Goal: Information Seeking & Learning: Learn about a topic

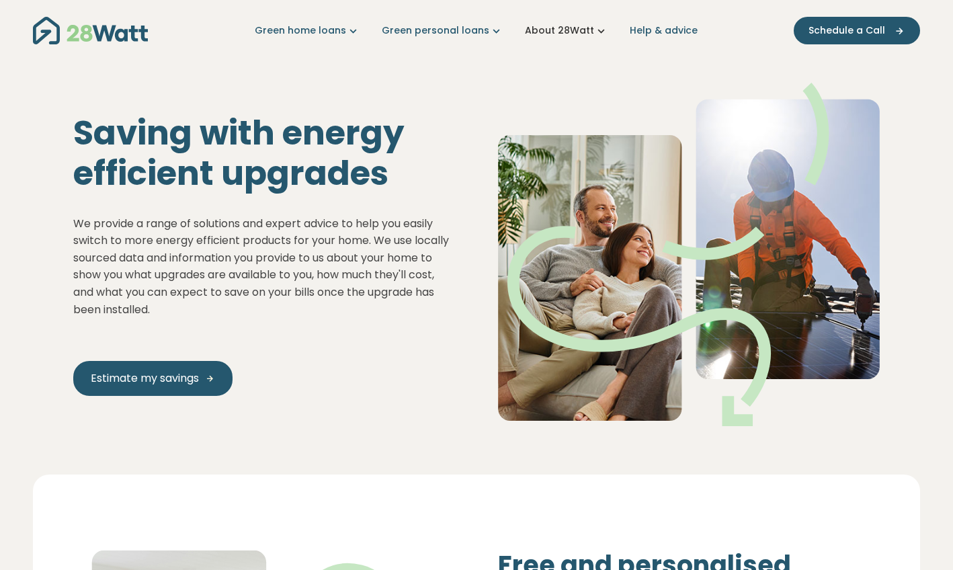
click at [594, 30] on icon "Main navigation" at bounding box center [601, 31] width 14 height 14
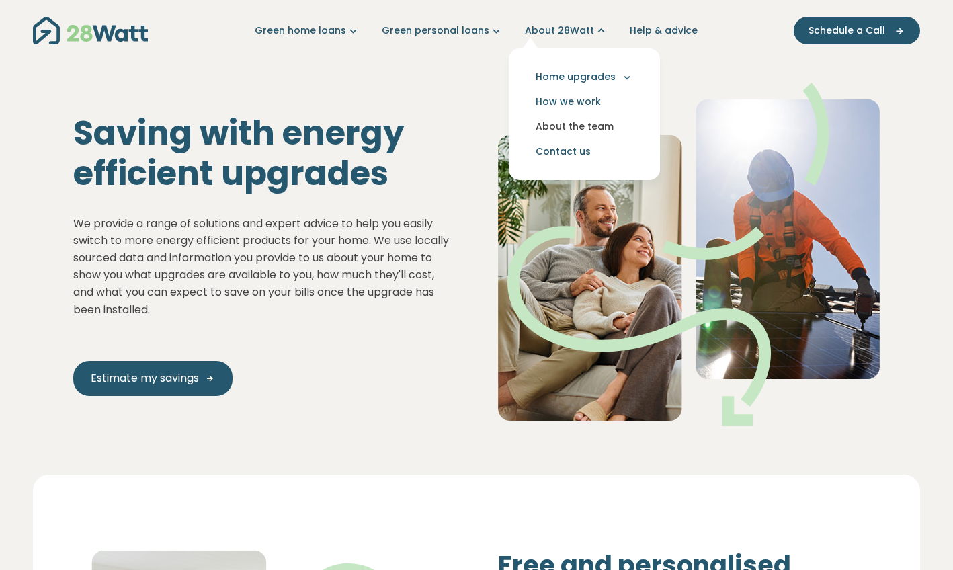
click at [569, 130] on link "About the team" at bounding box center [584, 126] width 130 height 25
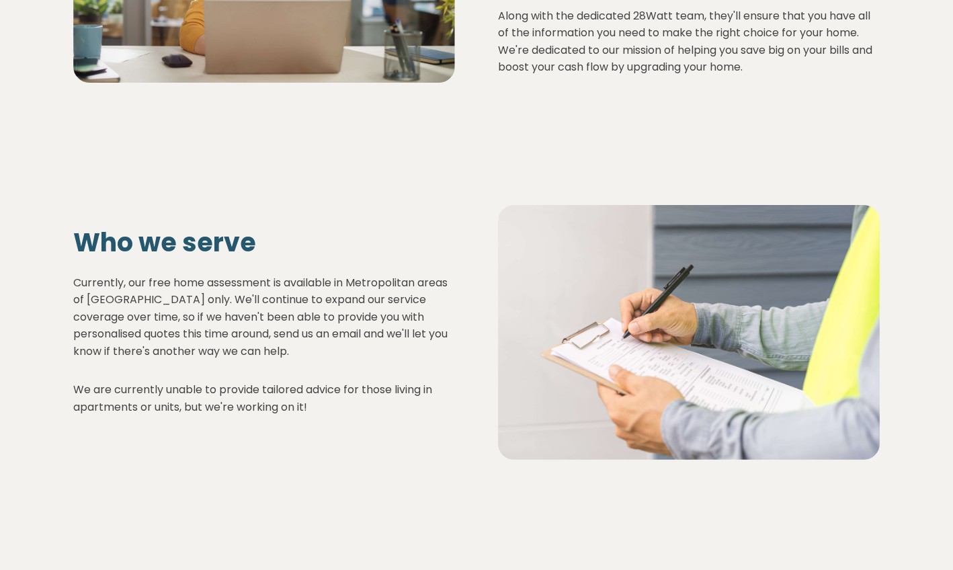
scroll to position [693, 0]
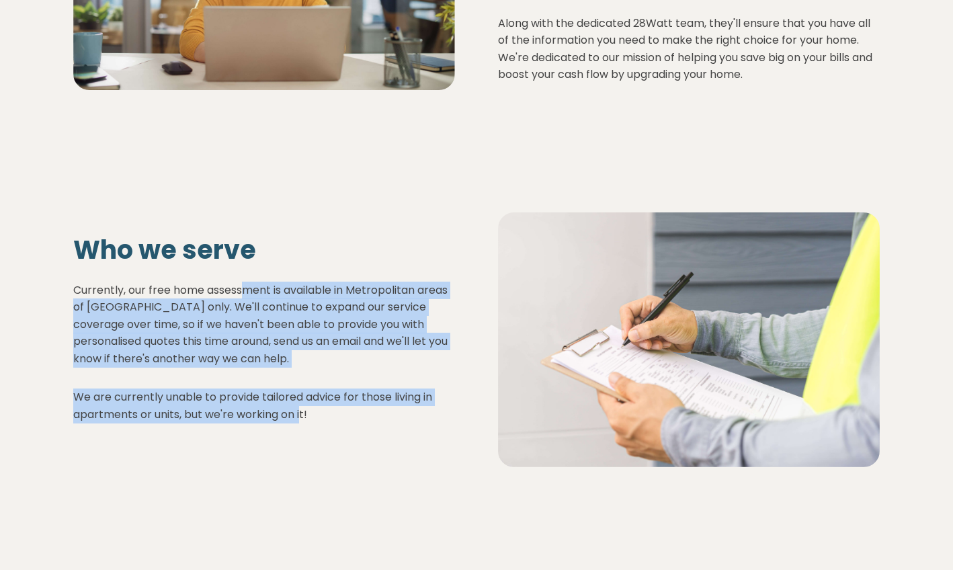
drag, startPoint x: 244, startPoint y: 250, endPoint x: 302, endPoint y: 371, distance: 134.9
click at [302, 371] on div "Currently, our free home assessment is available in Metropolitan areas of Austr…" at bounding box center [264, 352] width 382 height 142
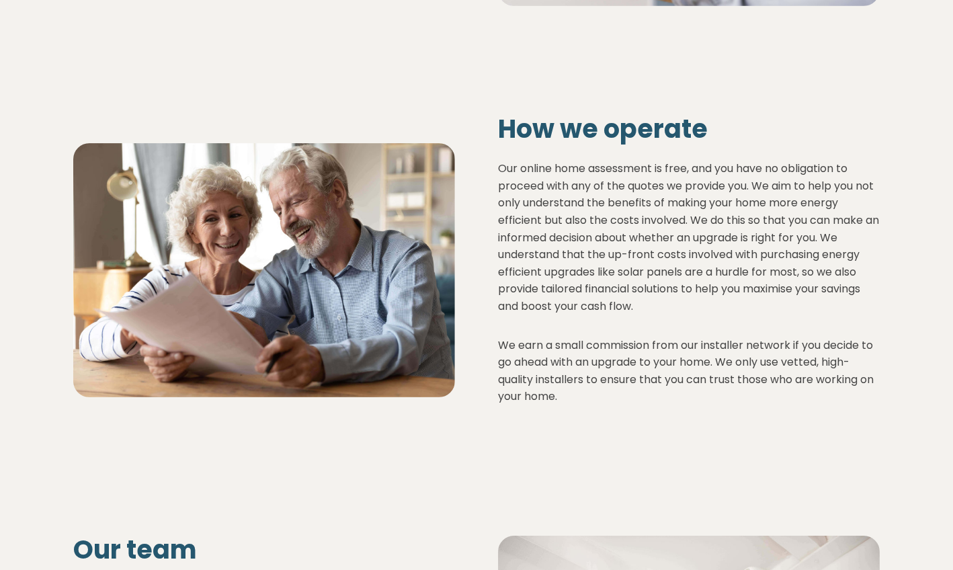
scroll to position [1168, 0]
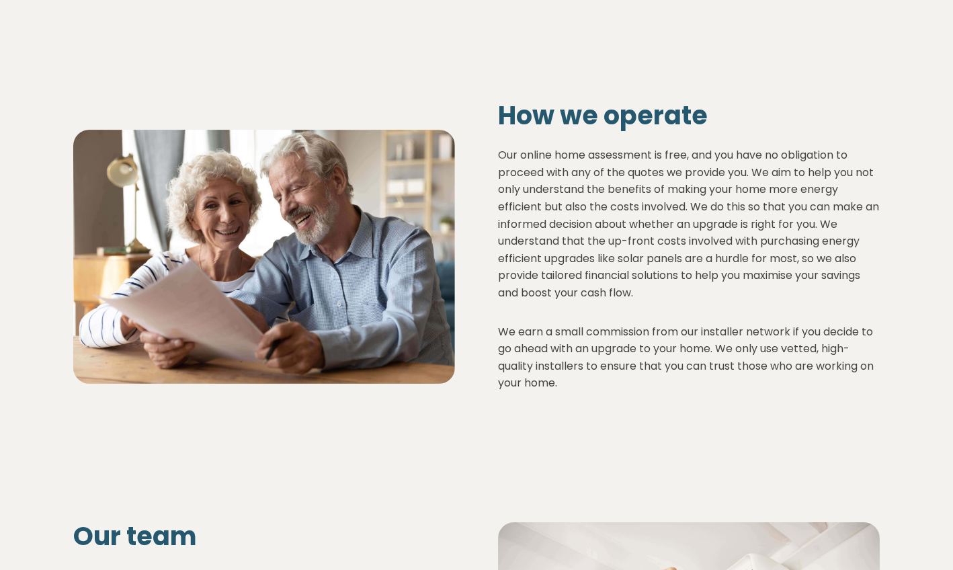
click at [519, 146] on p "Our online home assessment is free, and you have no obligation to proceed with …" at bounding box center [689, 223] width 382 height 155
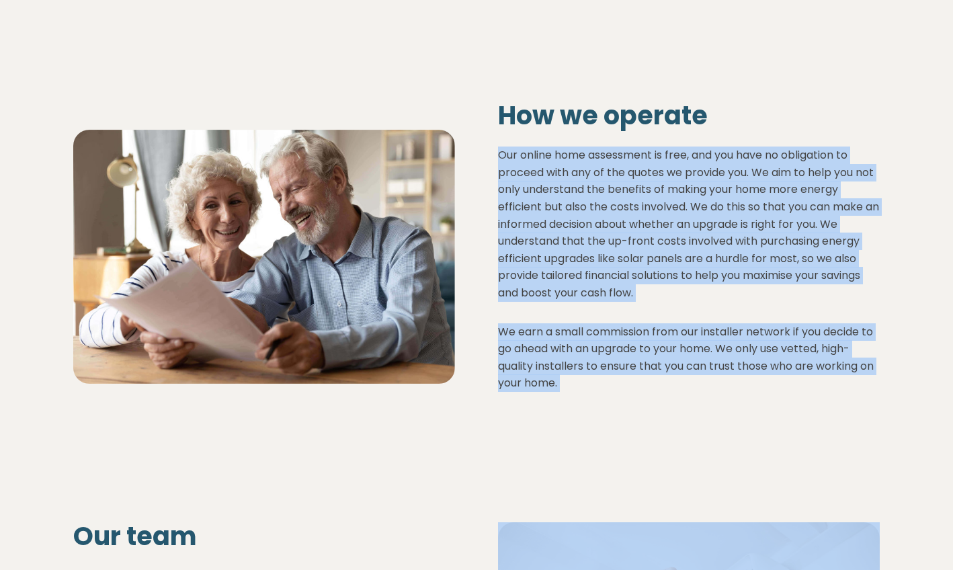
drag, startPoint x: 519, startPoint y: 109, endPoint x: 558, endPoint y: 307, distance: 202.0
click at [558, 307] on div "Our online home assessment is free, and you have no obligation to proceed with …" at bounding box center [689, 268] width 382 height 245
click at [558, 323] on p "We earn a small commission from our installer network if you decide to go ahead…" at bounding box center [689, 357] width 382 height 69
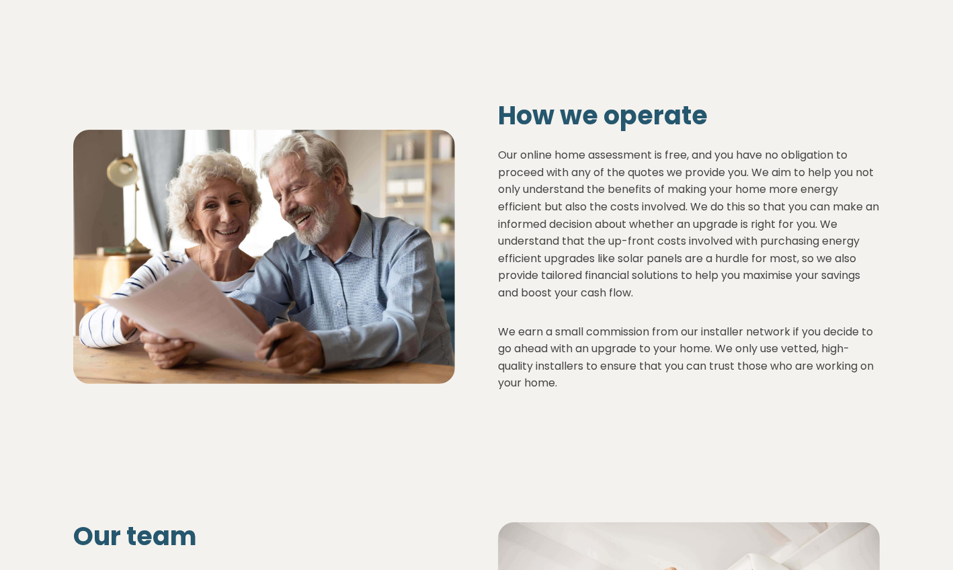
click at [558, 323] on p "We earn a small commission from our installer network if you decide to go ahead…" at bounding box center [689, 357] width 382 height 69
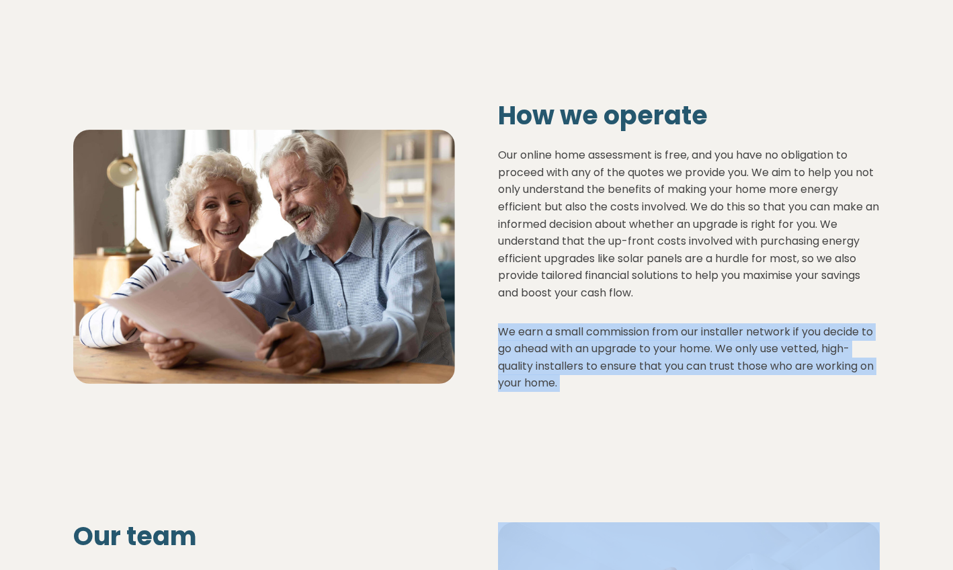
click at [558, 323] on p "We earn a small commission from our installer network if you decide to go ahead…" at bounding box center [689, 357] width 382 height 69
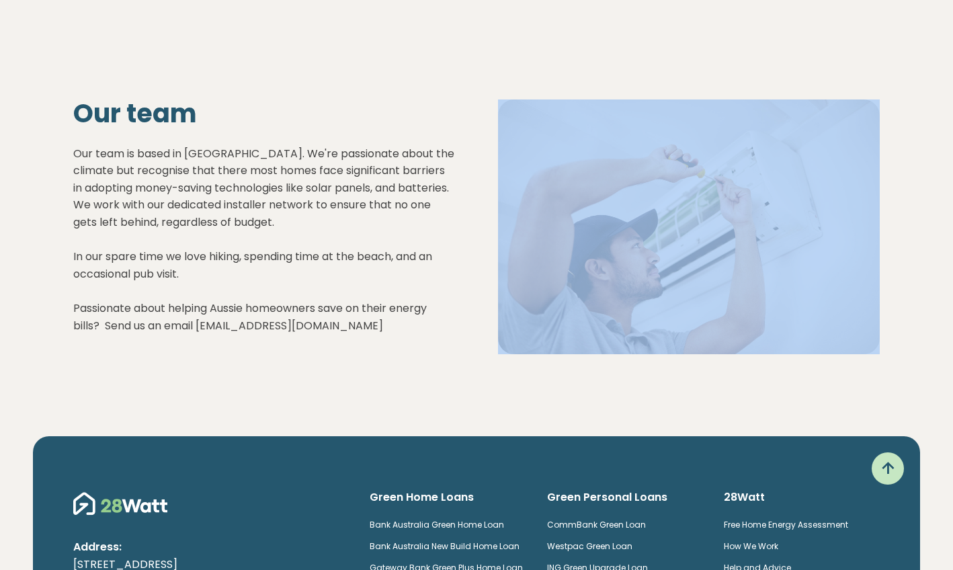
scroll to position [1589, 0]
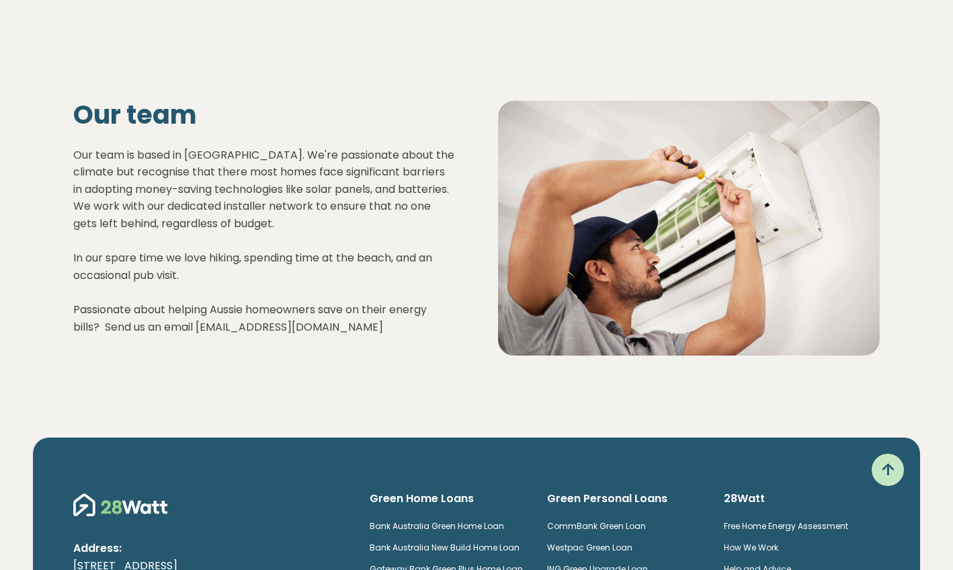
click at [250, 146] on p "Our team is based in Sydney. We're passionate about the climate but recognise t…" at bounding box center [264, 240] width 382 height 189
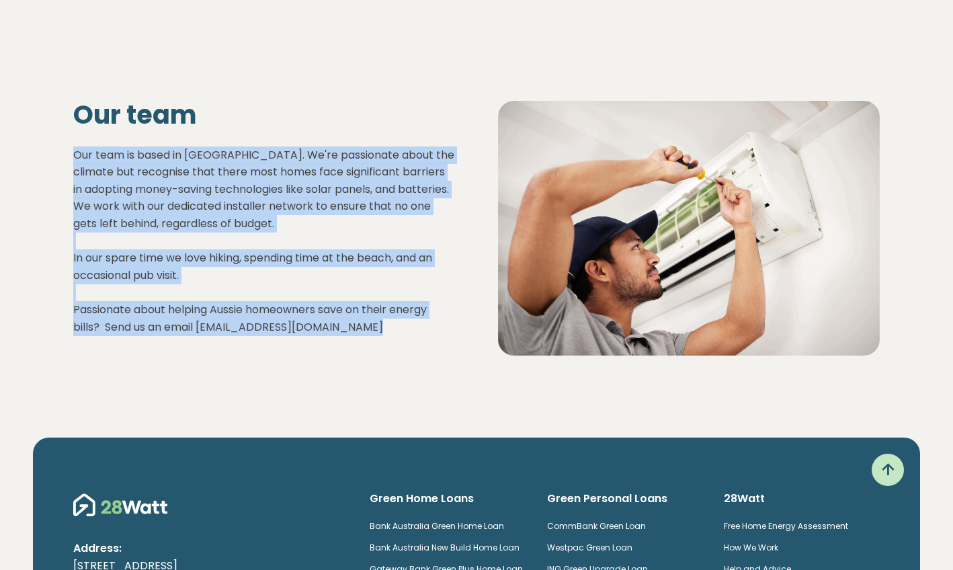
drag, startPoint x: 250, startPoint y: 122, endPoint x: 309, endPoint y: 252, distance: 143.1
click at [309, 253] on p "Our team is based in Sydney. We're passionate about the climate but recognise t…" at bounding box center [264, 240] width 382 height 189
click at [309, 252] on p "Our team is based in Sydney. We're passionate about the climate but recognise t…" at bounding box center [264, 240] width 382 height 189
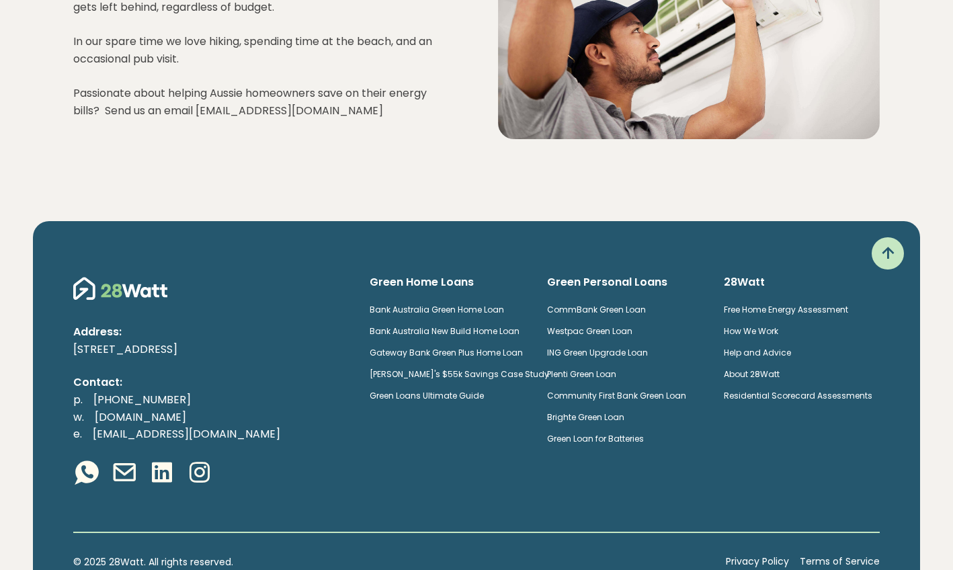
scroll to position [1804, 0]
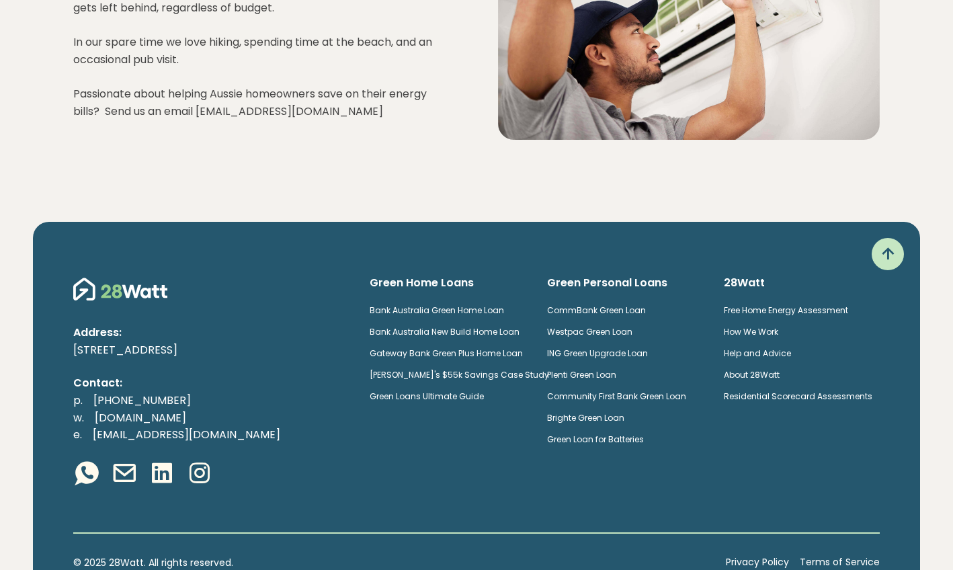
click at [469, 304] on link "Bank Australia Green Home Loan" at bounding box center [436, 309] width 134 height 11
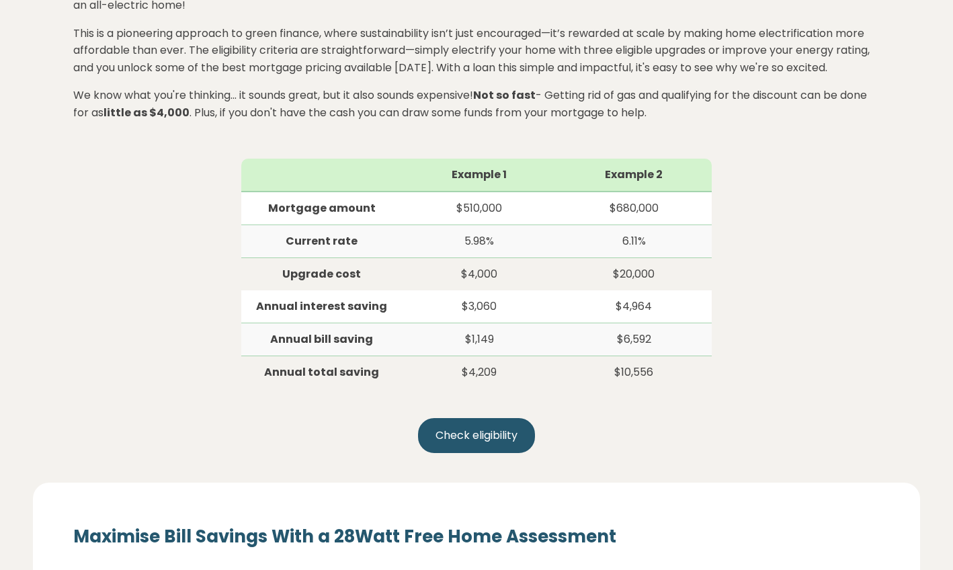
scroll to position [678, 0]
click at [826, 241] on div "Example 1 Example 2 Mortgage amount $510,000 $680,000 Current rate 5.98% 6.11% …" at bounding box center [476, 313] width 806 height 310
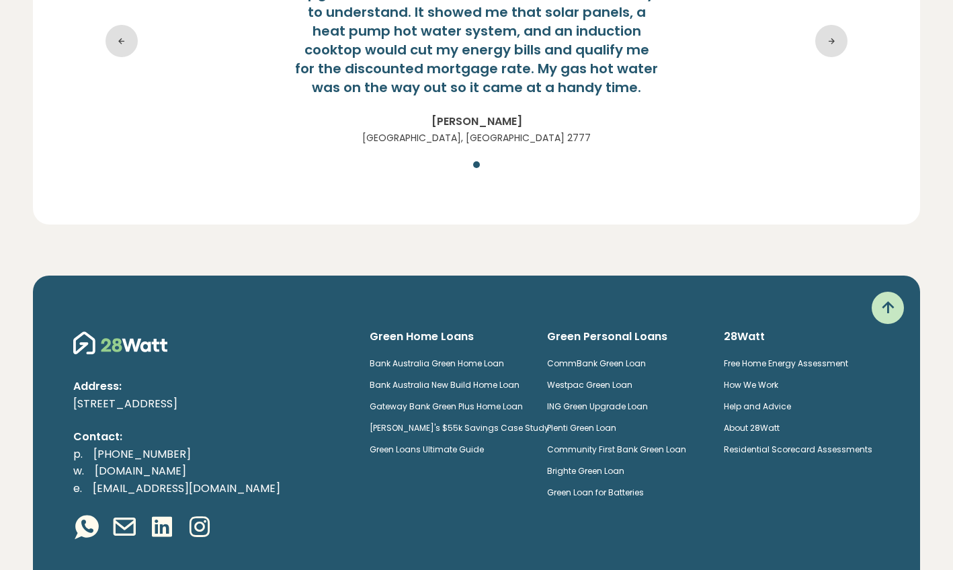
scroll to position [4085, 0]
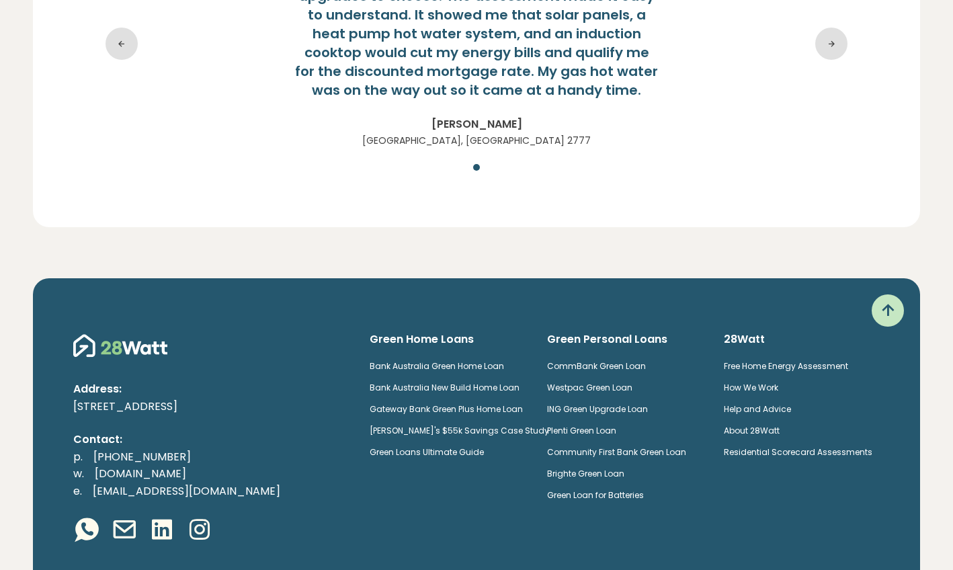
click at [602, 489] on link "Green Loan for Batteries" at bounding box center [595, 494] width 97 height 11
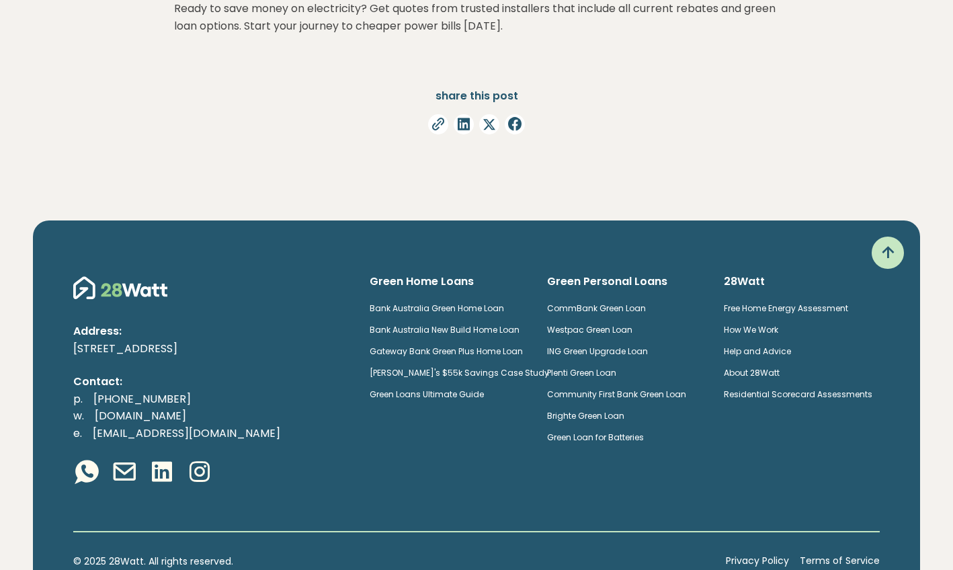
scroll to position [6398, 0]
